Goal: Find contact information: Find contact information

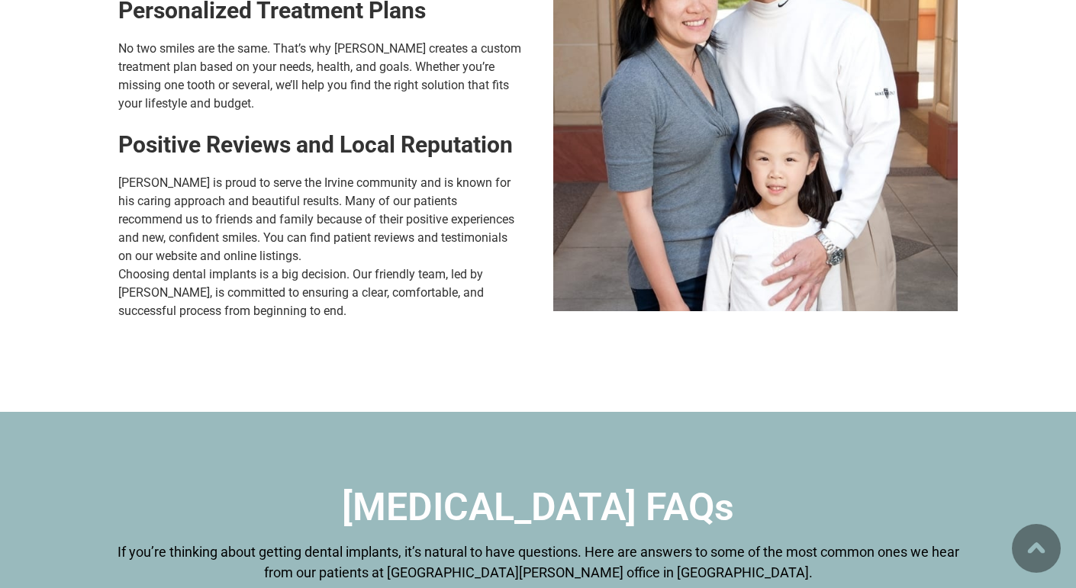
scroll to position [9512, 0]
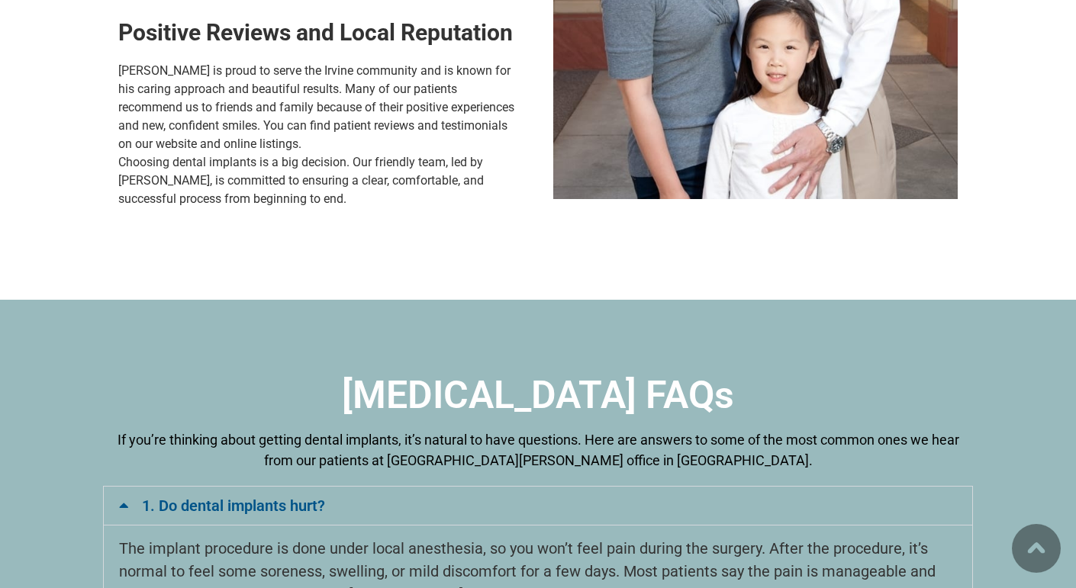
click at [66, 300] on section "[MEDICAL_DATA] FAQs If you’re thinking about getting dental implants, it’s natu…" at bounding box center [538, 578] width 1076 height 557
click at [31, 300] on section "[MEDICAL_DATA] FAQs If you’re thinking about getting dental implants, it’s natu…" at bounding box center [538, 578] width 1076 height 557
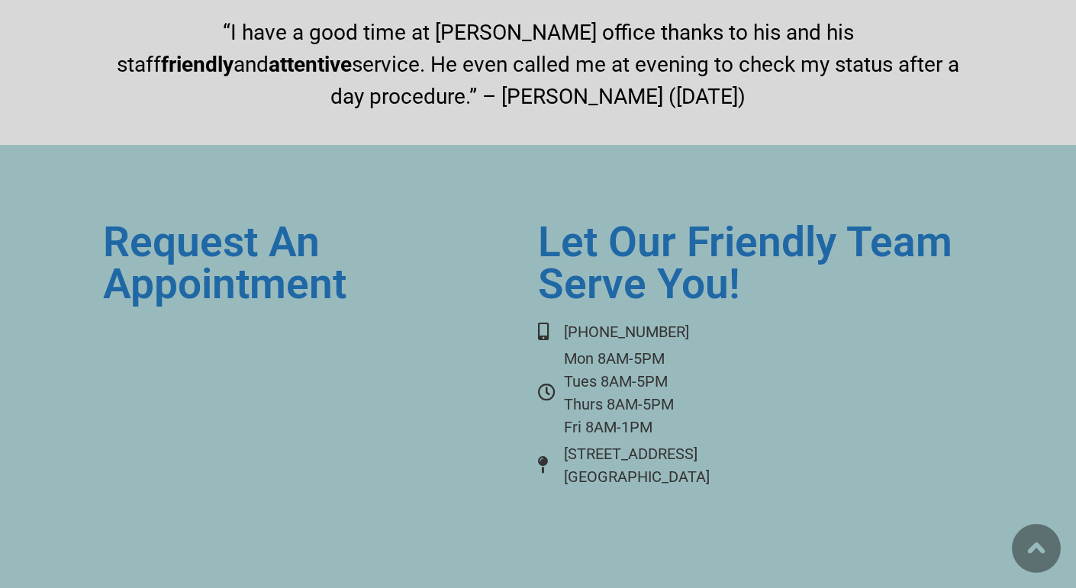
scroll to position [11209, 0]
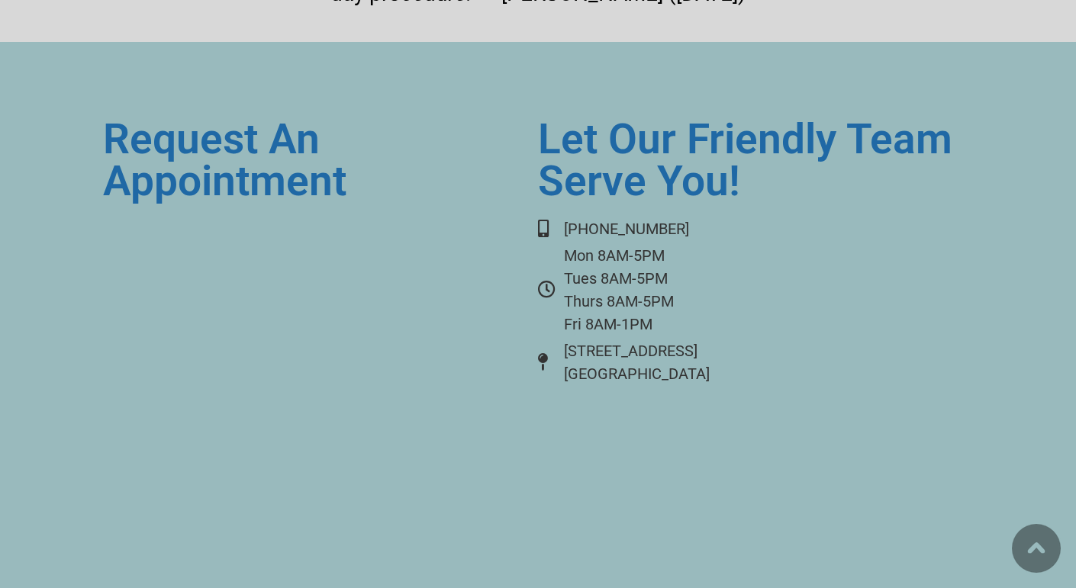
click at [36, 261] on section "Request an Appointment Let Our Friendly Team Serve You! [PHONE_NUMBER] Mon 8AM-…" at bounding box center [538, 358] width 1076 height 632
click at [85, 179] on section "Request an Appointment Let Our Friendly Team Serve You! [PHONE_NUMBER] Mon 8AM-…" at bounding box center [538, 358] width 1076 height 632
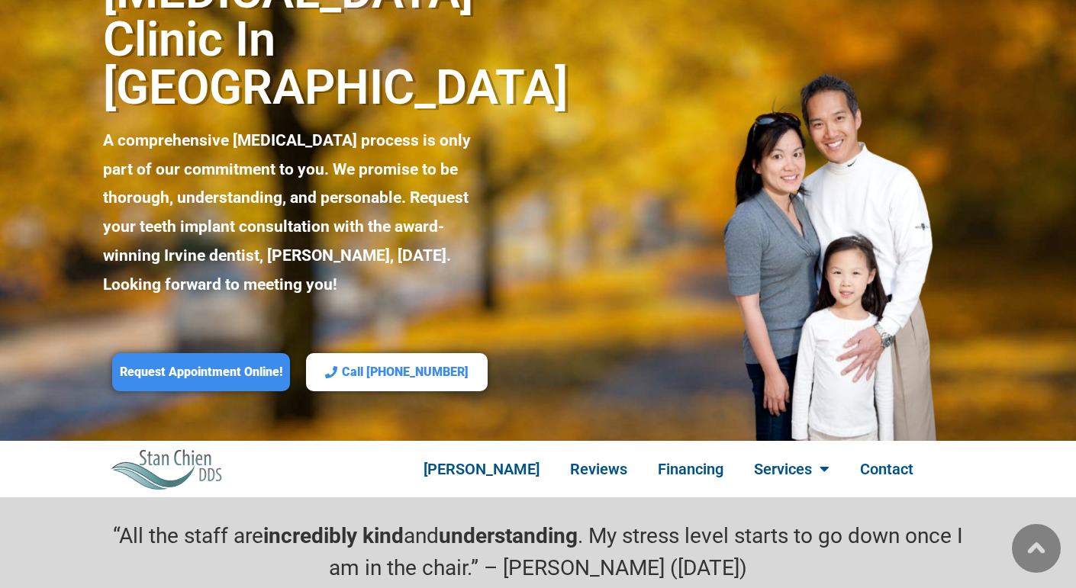
scroll to position [180, 0]
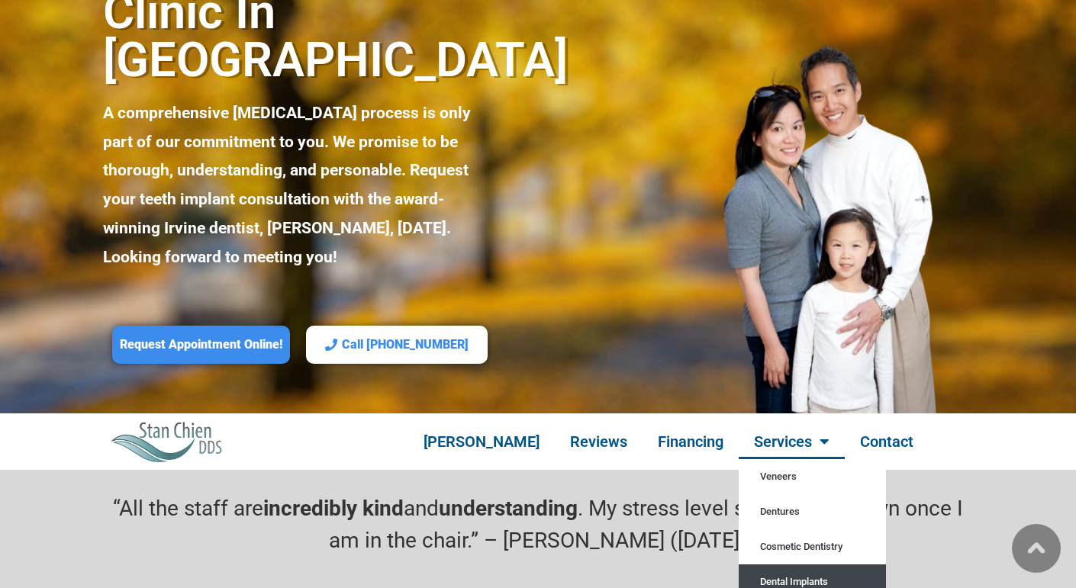
click at [812, 427] on span "Menu" at bounding box center [821, 442] width 18 height 31
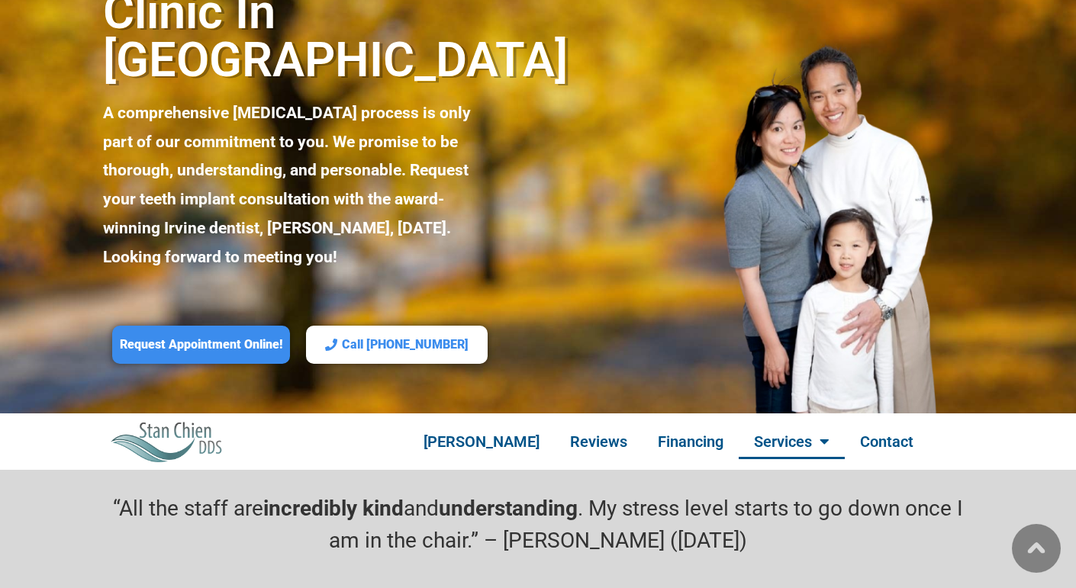
click at [812, 427] on span "Menu" at bounding box center [821, 442] width 18 height 31
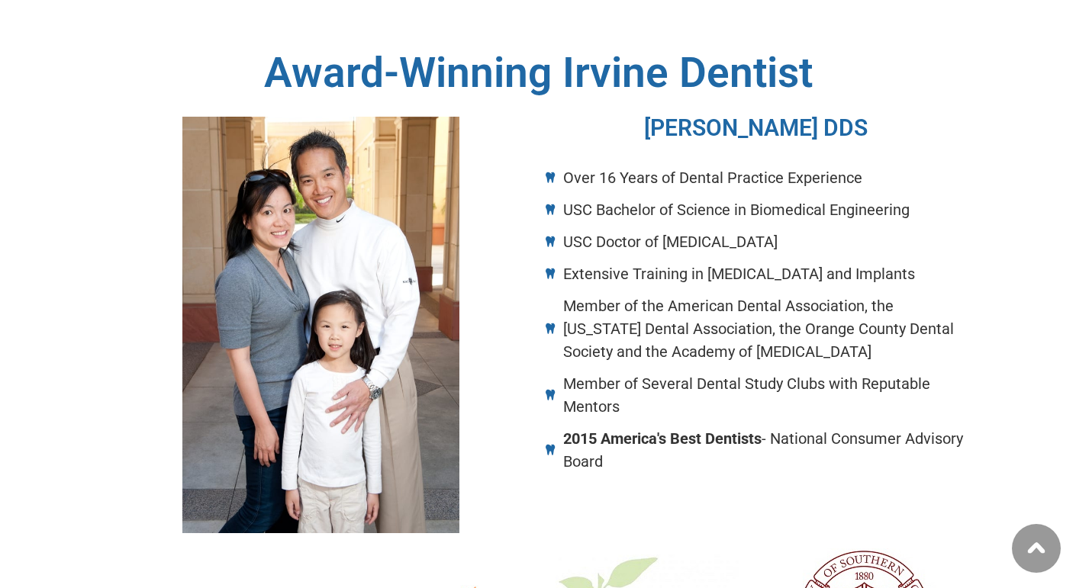
scroll to position [794, 0]
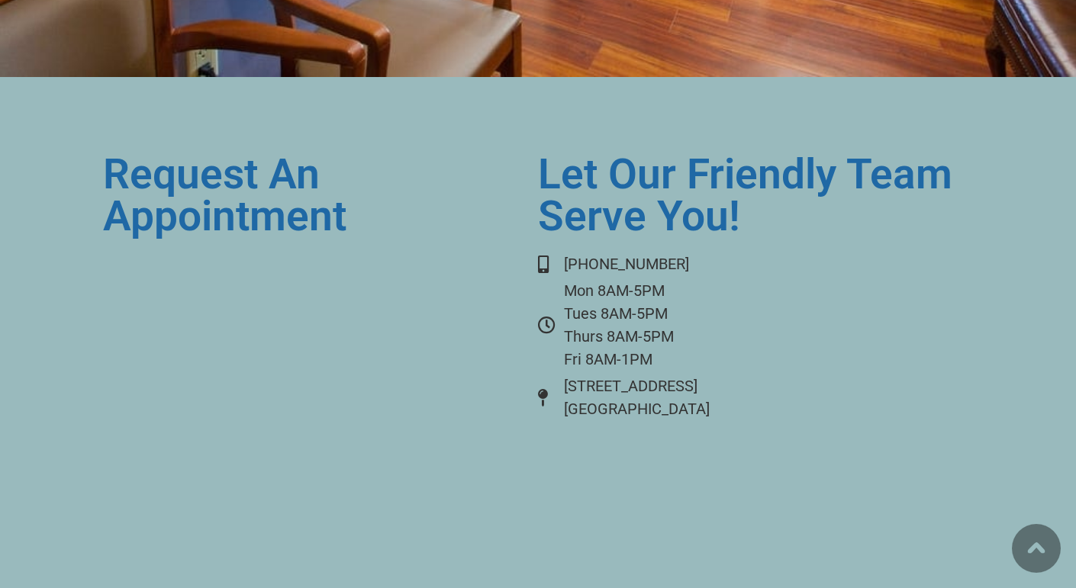
scroll to position [6270, 0]
